Goal: Book appointment/travel/reservation

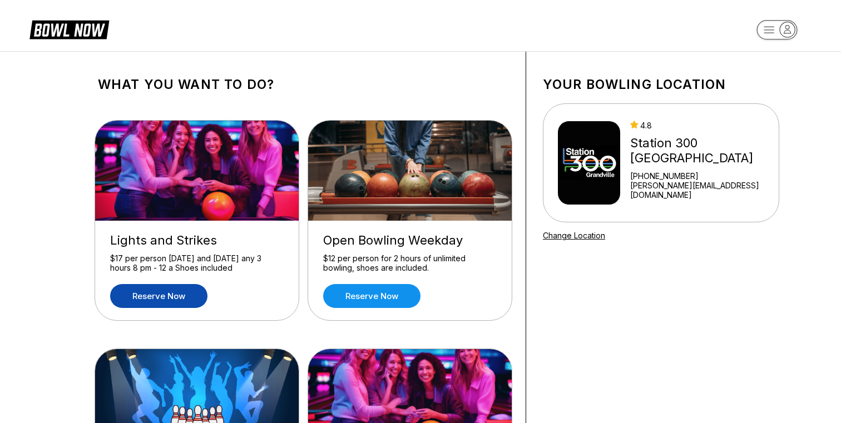
click at [176, 295] on link "Reserve now" at bounding box center [158, 296] width 97 height 24
click at [134, 299] on link "Reserve now" at bounding box center [158, 296] width 97 height 24
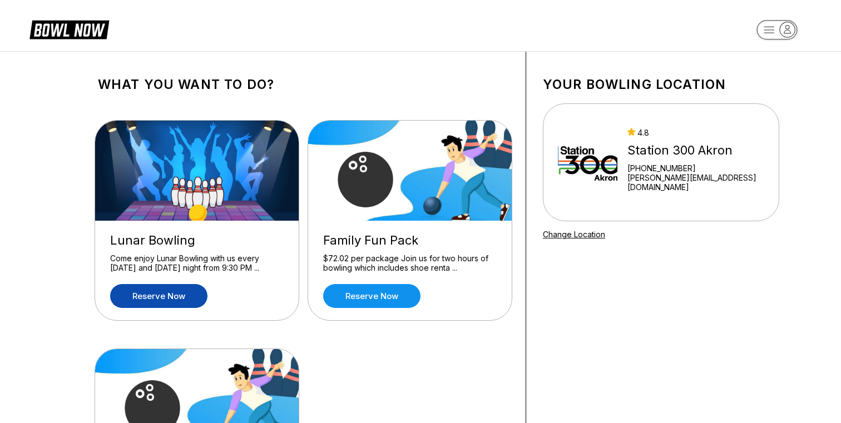
click at [153, 295] on link "Reserve now" at bounding box center [158, 296] width 97 height 24
